Goal: Task Accomplishment & Management: Use online tool/utility

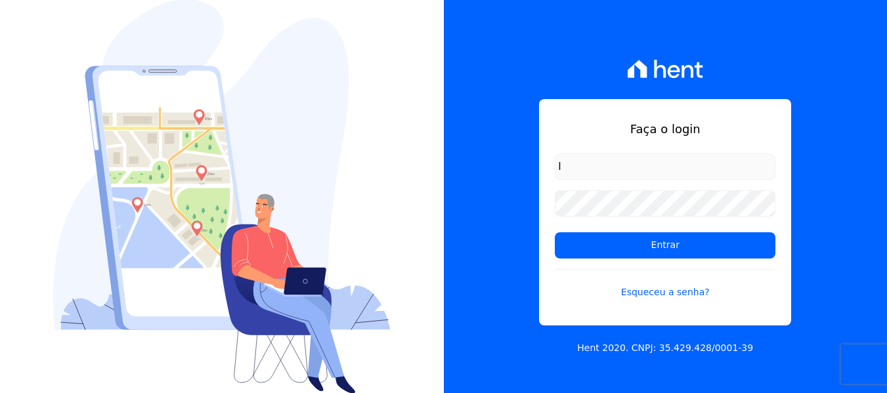
type input "lorena@h2urbanismo.com.br"
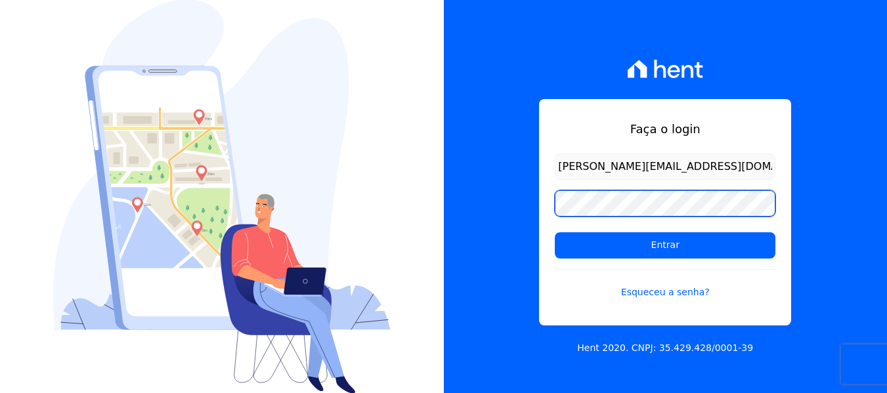
click at [555, 233] on input "Entrar" at bounding box center [665, 246] width 221 height 26
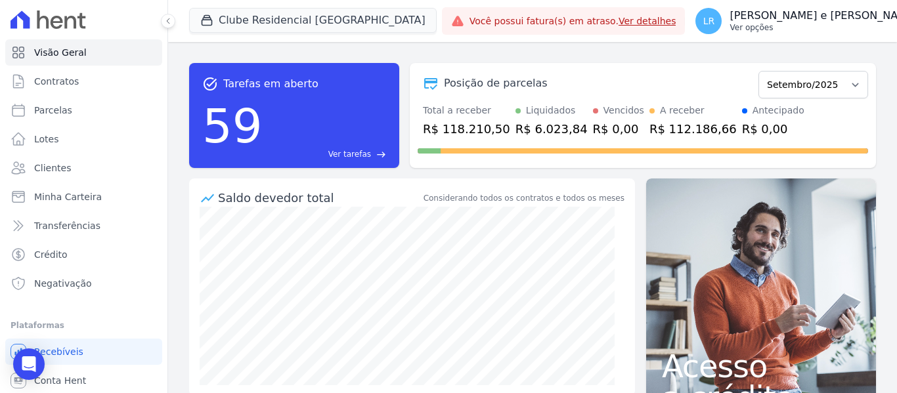
click at [730, 16] on p "[PERSON_NAME] e [PERSON_NAME]" at bounding box center [824, 15] width 188 height 13
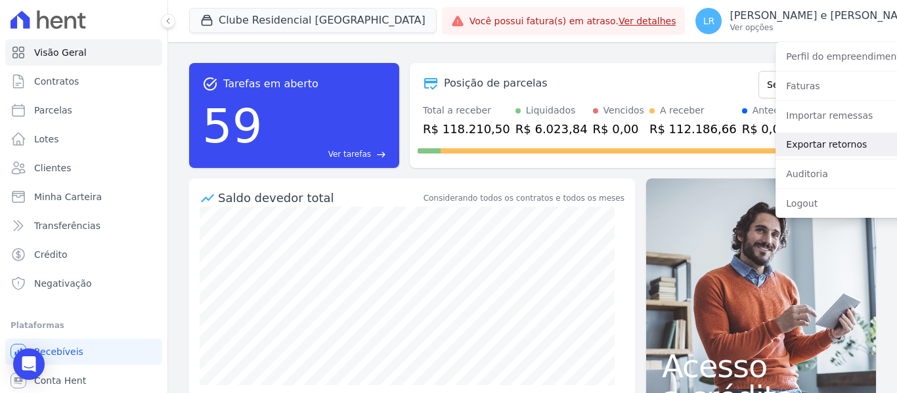
click at [776, 142] on link "Exportar retornos" at bounding box center [860, 145] width 168 height 24
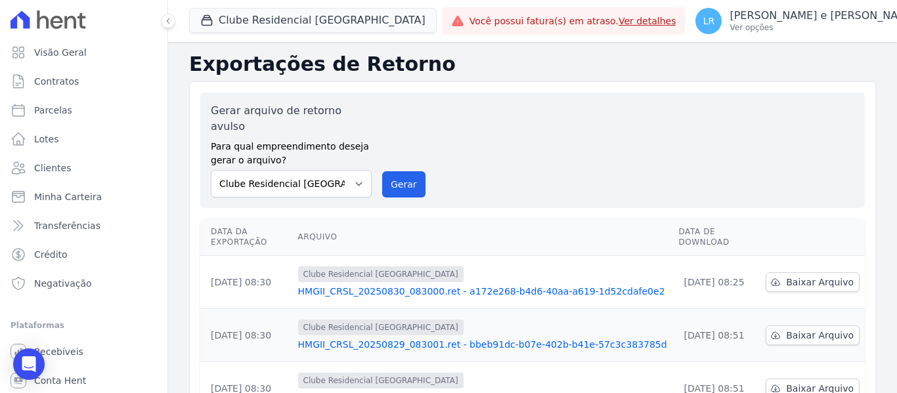
drag, startPoint x: 627, startPoint y: 6, endPoint x: 607, endPoint y: 71, distance: 67.9
click at [607, 71] on h2 "Exportações de Retorno" at bounding box center [532, 65] width 687 height 24
